Goal: Task Accomplishment & Management: Use online tool/utility

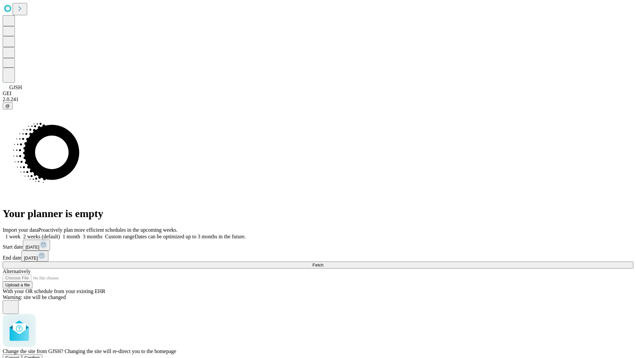
click at [40, 355] on span "Confirm" at bounding box center [33, 357] width 16 height 5
click at [21, 234] on label "1 week" at bounding box center [12, 237] width 18 height 6
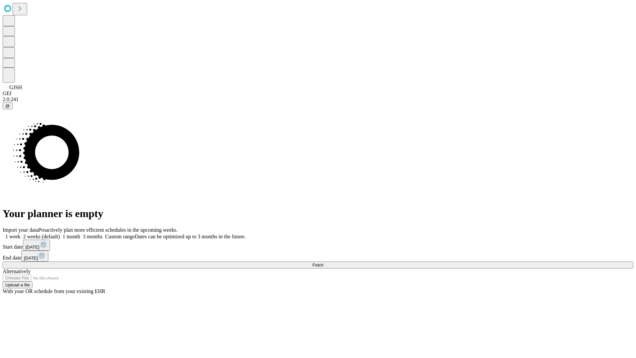
click at [323, 262] on span "Fetch" at bounding box center [318, 264] width 11 height 5
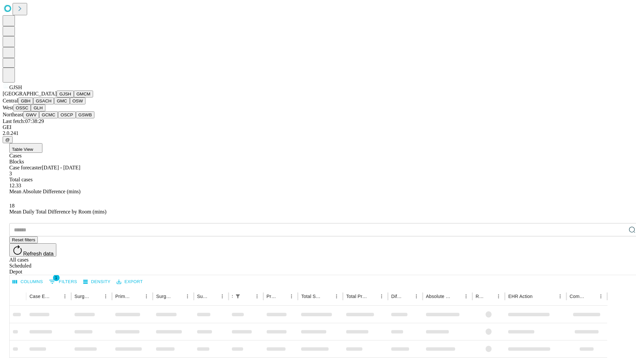
click at [74, 97] on button "GMCM" at bounding box center [83, 93] width 19 height 7
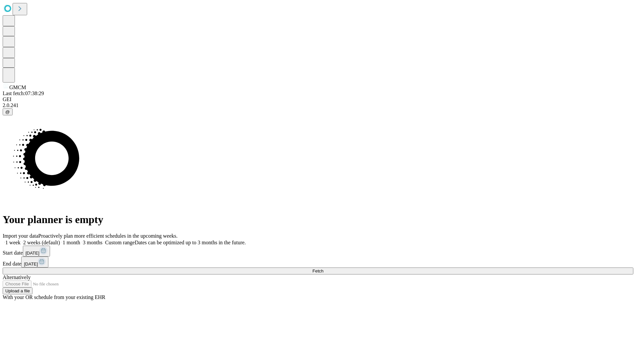
click at [21, 240] on label "1 week" at bounding box center [12, 243] width 18 height 6
click at [323, 268] on span "Fetch" at bounding box center [318, 270] width 11 height 5
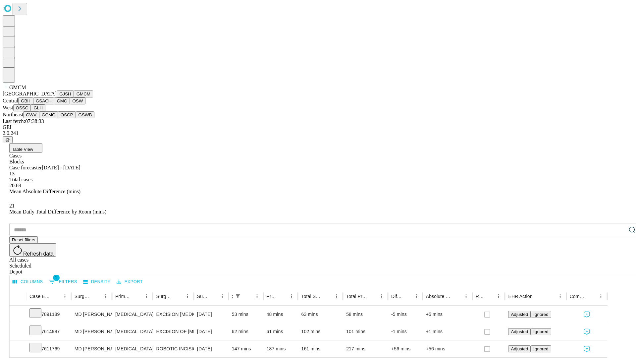
click at [33, 104] on button "GBH" at bounding box center [25, 100] width 15 height 7
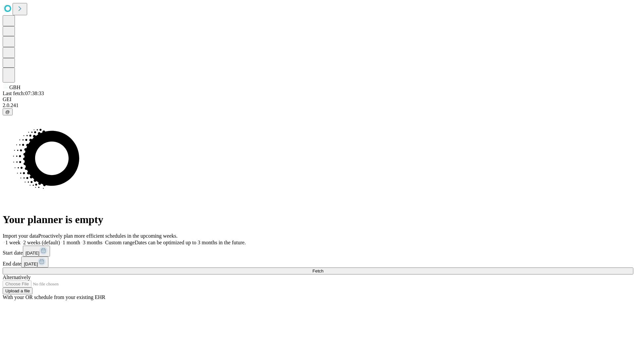
click at [21, 240] on label "1 week" at bounding box center [12, 243] width 18 height 6
click at [323, 268] on span "Fetch" at bounding box center [318, 270] width 11 height 5
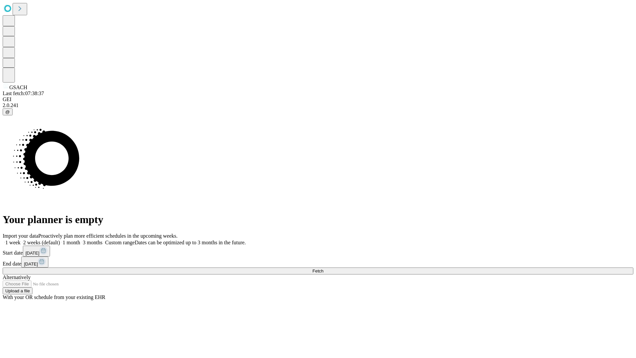
click at [21, 240] on label "1 week" at bounding box center [12, 243] width 18 height 6
click at [323, 268] on span "Fetch" at bounding box center [318, 270] width 11 height 5
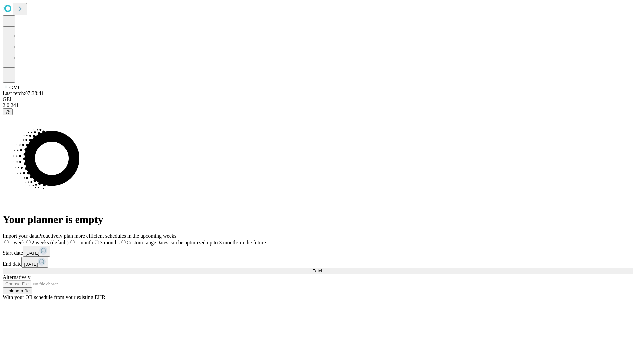
click at [25, 240] on label "1 week" at bounding box center [14, 243] width 22 height 6
click at [323, 268] on span "Fetch" at bounding box center [318, 270] width 11 height 5
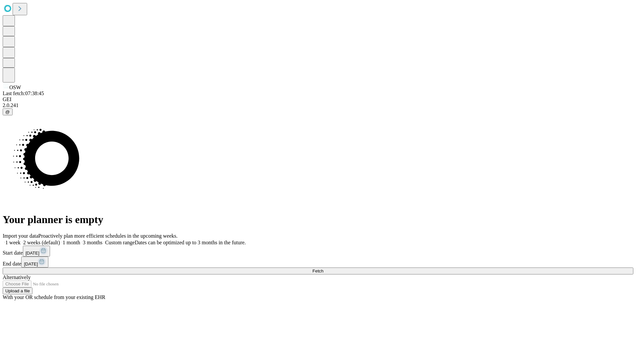
click at [21, 240] on label "1 week" at bounding box center [12, 243] width 18 height 6
click at [323, 268] on span "Fetch" at bounding box center [318, 270] width 11 height 5
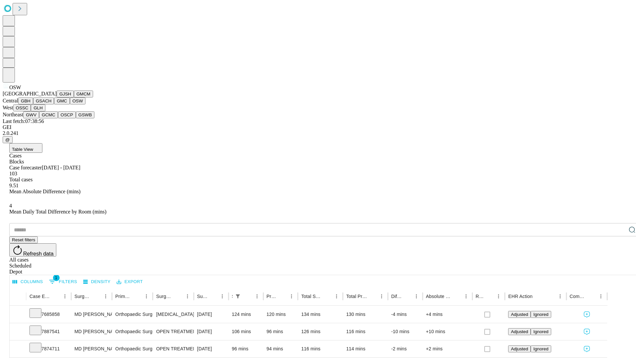
click at [31, 111] on button "OSSC" at bounding box center [22, 107] width 18 height 7
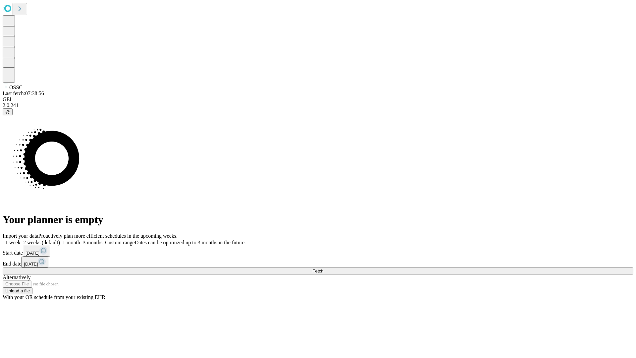
click at [21, 240] on label "1 week" at bounding box center [12, 243] width 18 height 6
click at [323, 268] on span "Fetch" at bounding box center [318, 270] width 11 height 5
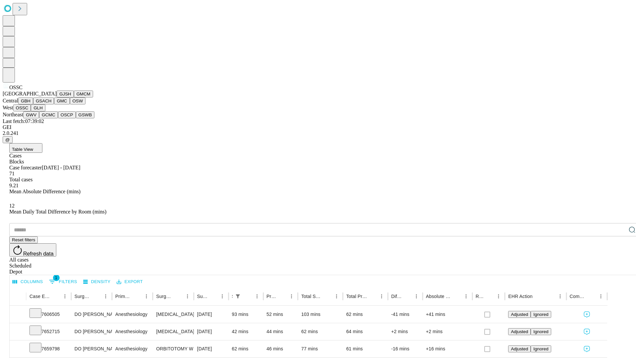
click at [45, 111] on button "GLH" at bounding box center [38, 107] width 14 height 7
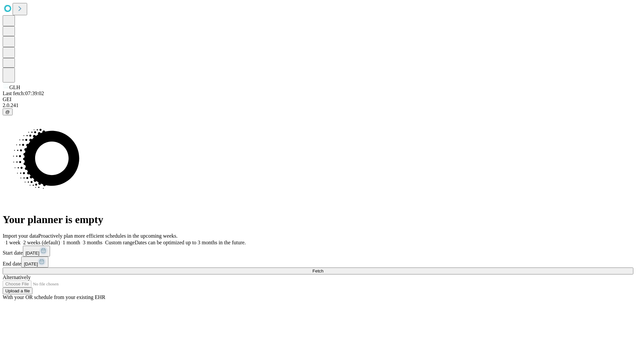
click at [21, 240] on label "1 week" at bounding box center [12, 243] width 18 height 6
click at [323, 268] on span "Fetch" at bounding box center [318, 270] width 11 height 5
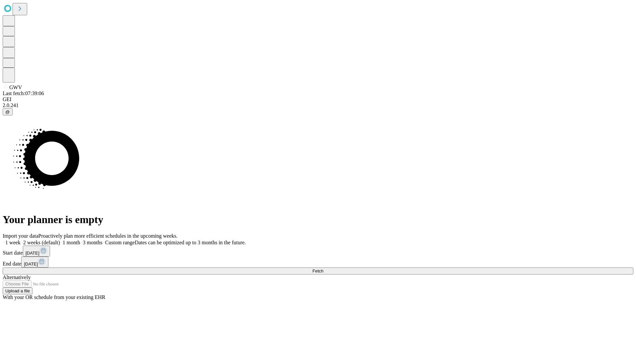
click at [323, 268] on span "Fetch" at bounding box center [318, 270] width 11 height 5
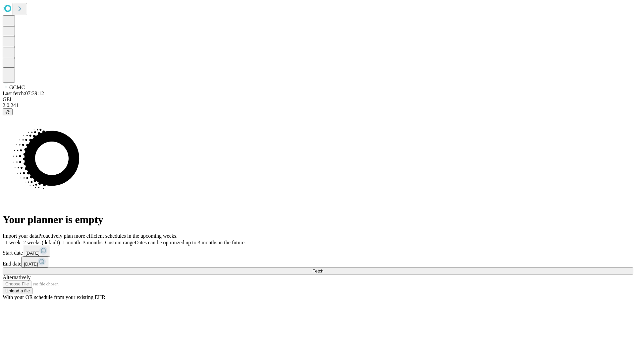
click at [21, 240] on label "1 week" at bounding box center [12, 243] width 18 height 6
click at [323, 268] on span "Fetch" at bounding box center [318, 270] width 11 height 5
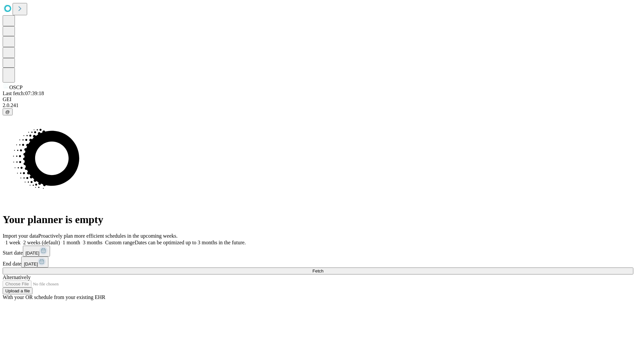
click at [21, 240] on label "1 week" at bounding box center [12, 243] width 18 height 6
click at [323, 268] on span "Fetch" at bounding box center [318, 270] width 11 height 5
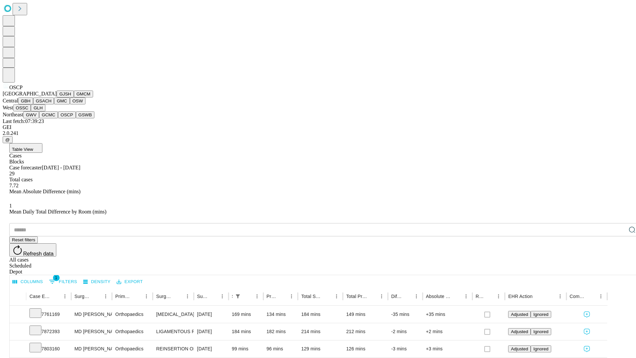
click at [76, 118] on button "GSWB" at bounding box center [85, 114] width 19 height 7
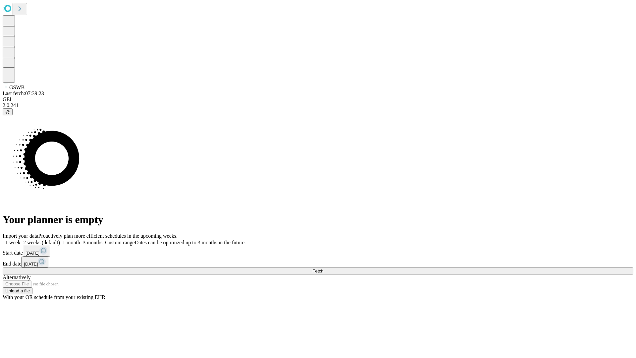
click at [21, 240] on label "1 week" at bounding box center [12, 243] width 18 height 6
click at [323, 268] on span "Fetch" at bounding box center [318, 270] width 11 height 5
